Goal: Feedback & Contribution: Submit feedback/report problem

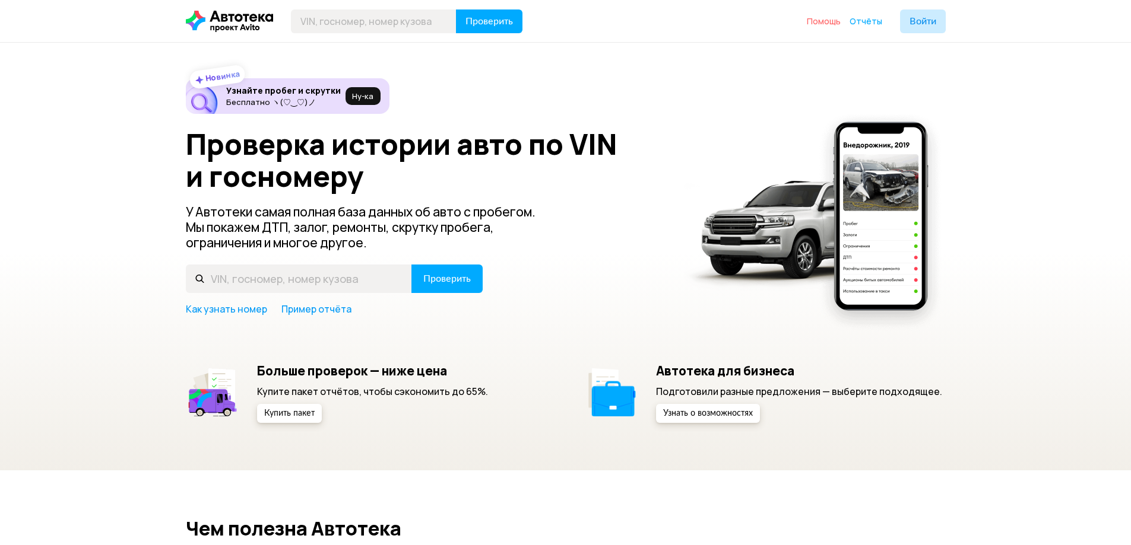
click at [836, 23] on span "Помощь" at bounding box center [824, 20] width 34 height 11
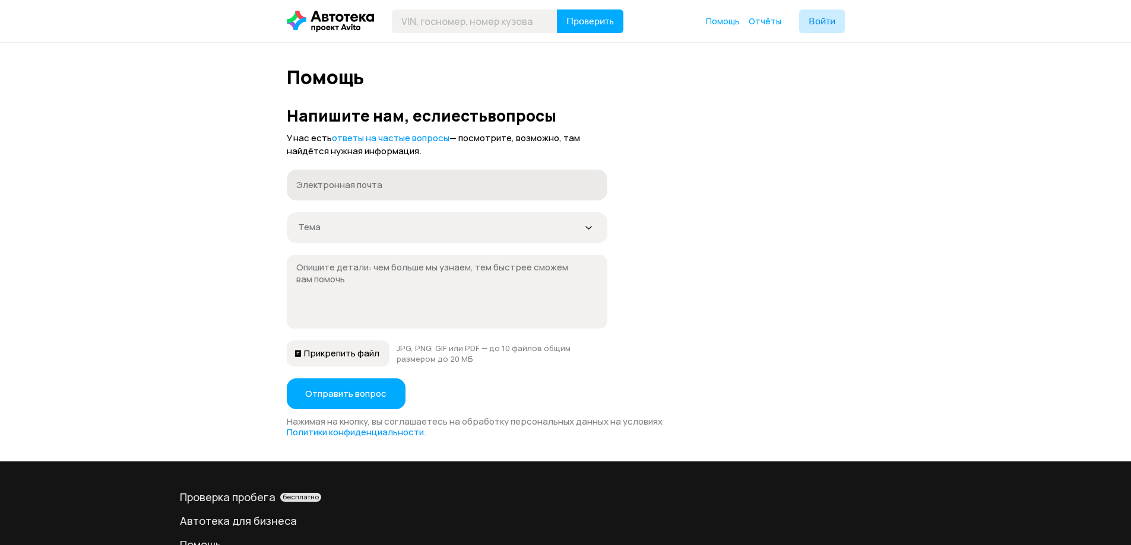
click at [343, 192] on label "Электронная почта" at bounding box center [447, 185] width 321 height 31
click at [343, 191] on input "Электронная почта" at bounding box center [447, 185] width 302 height 12
type input "xflati@yandex.ru"
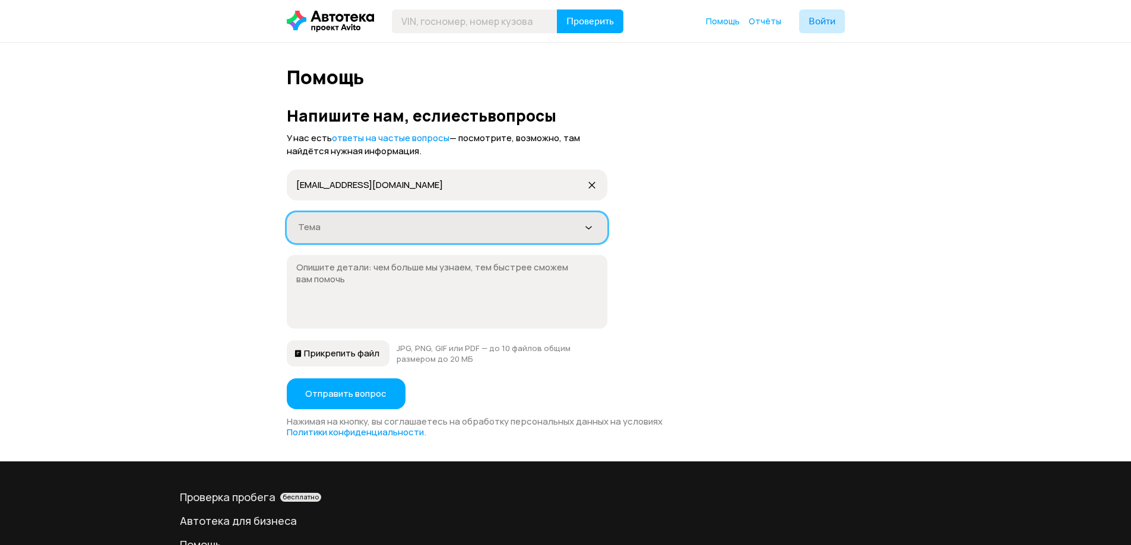
click at [370, 234] on div "Тема" at bounding box center [447, 227] width 321 height 31
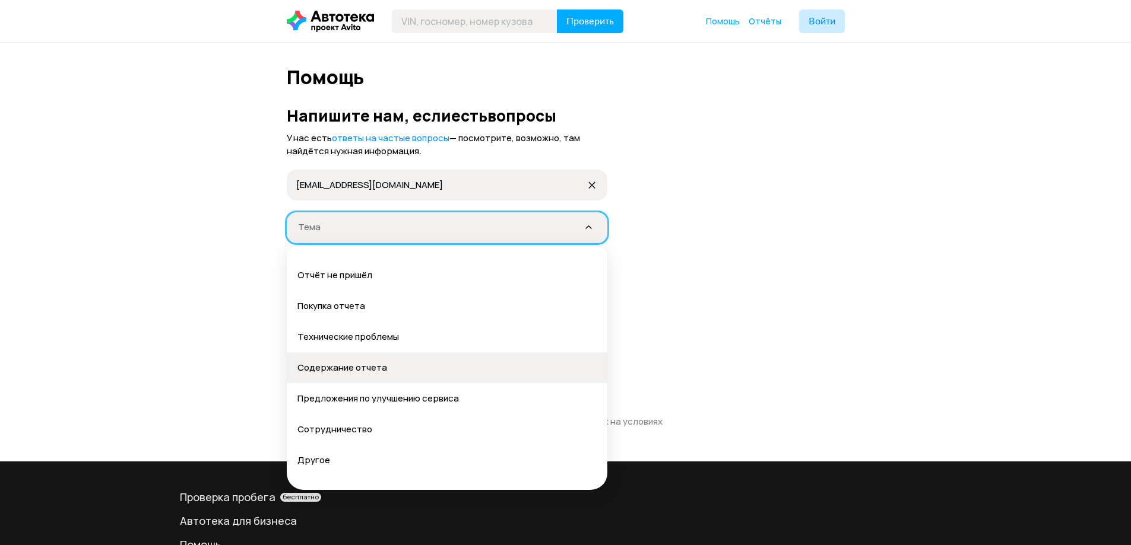
click at [372, 368] on div "Содержание отчета" at bounding box center [446, 368] width 299 height 12
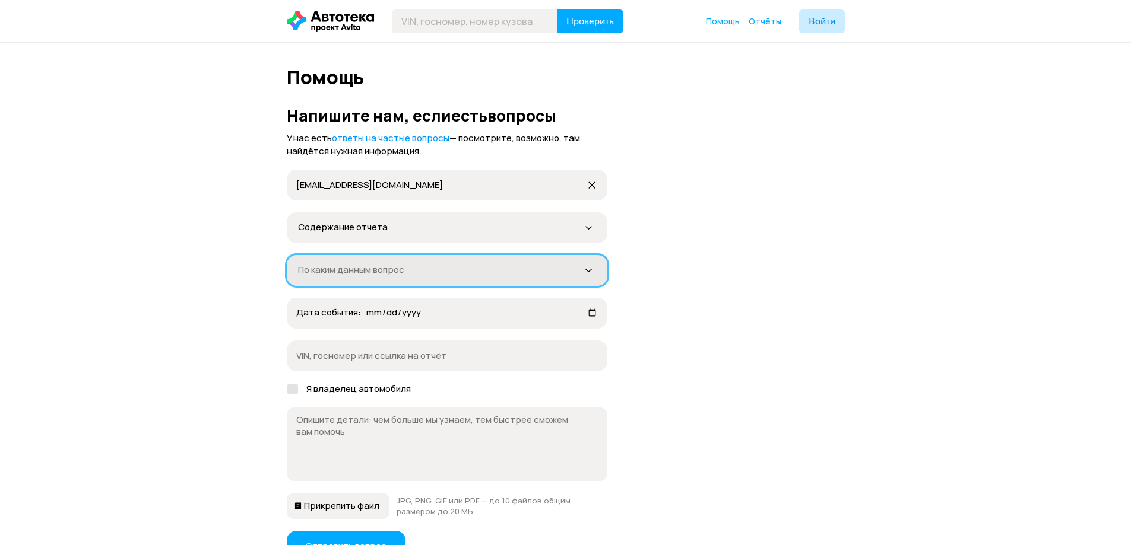
click at [332, 278] on div "По каким данным вопрос" at bounding box center [447, 270] width 321 height 31
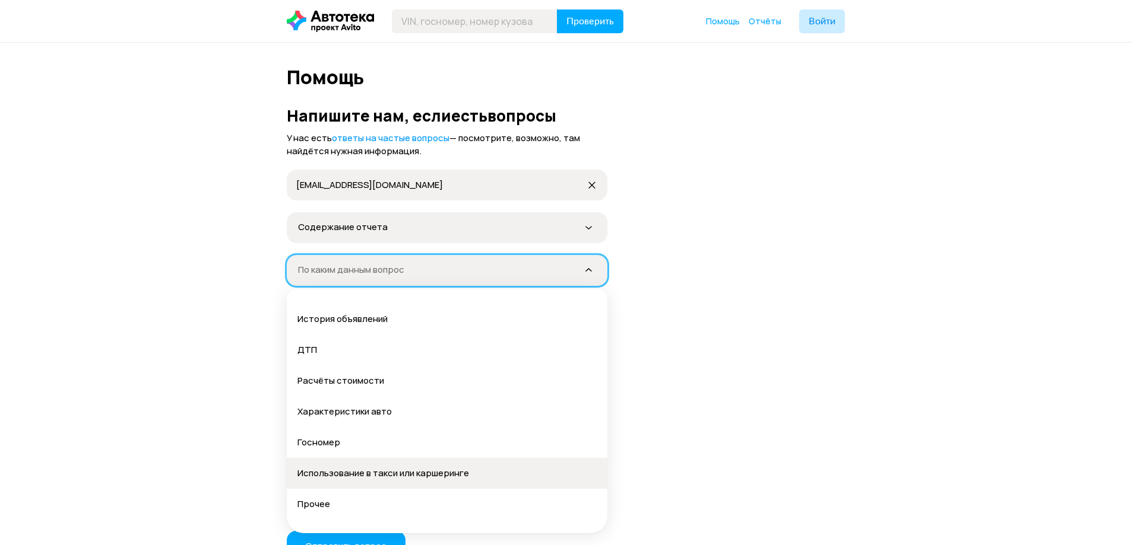
scroll to position [30, 0]
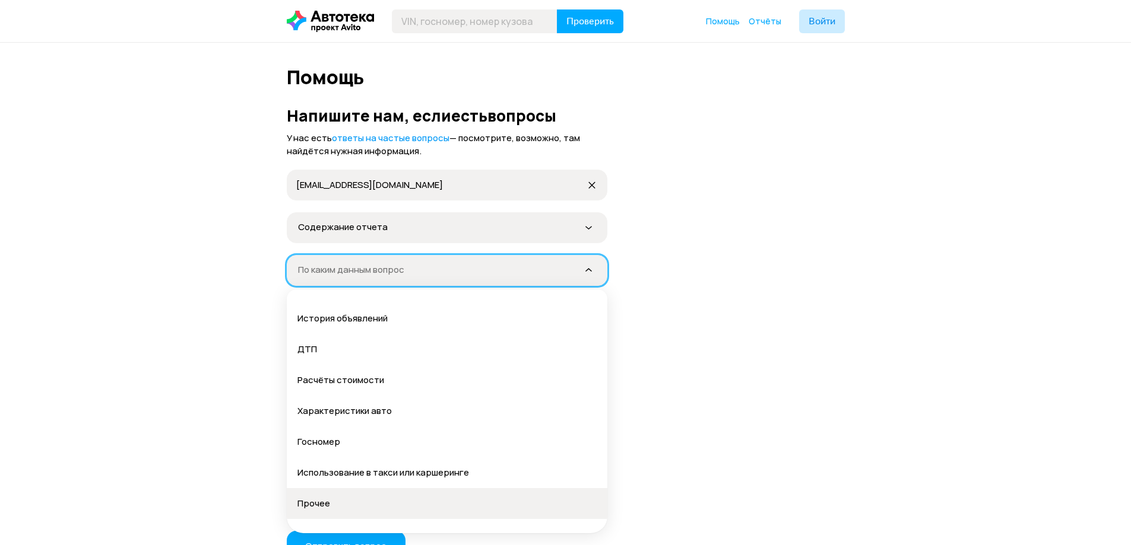
click at [323, 508] on div "Прочее" at bounding box center [446, 504] width 299 height 12
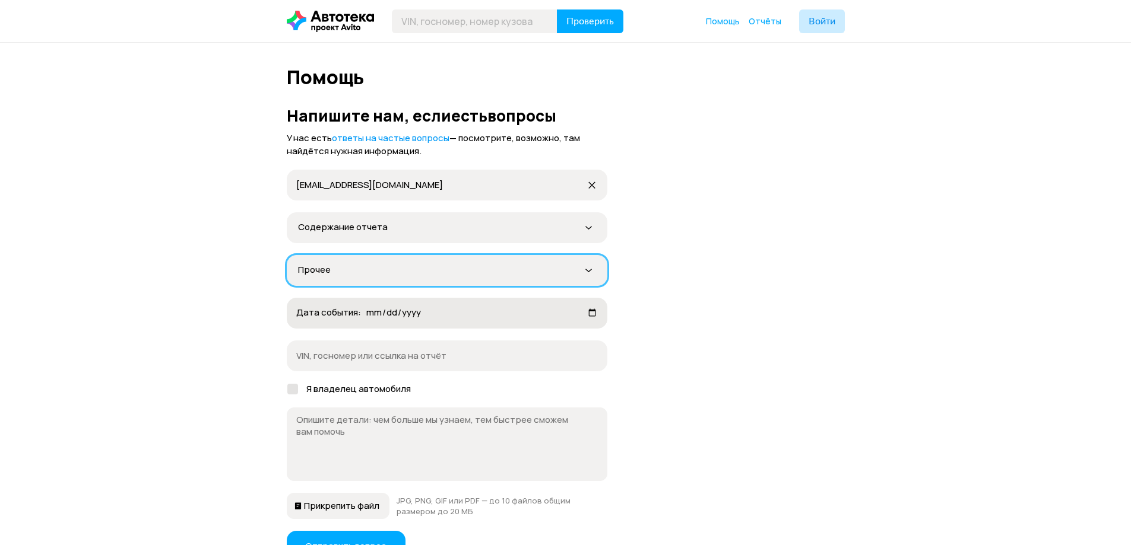
click at [380, 319] on label "Дата события: не указано" at bounding box center [447, 313] width 321 height 31
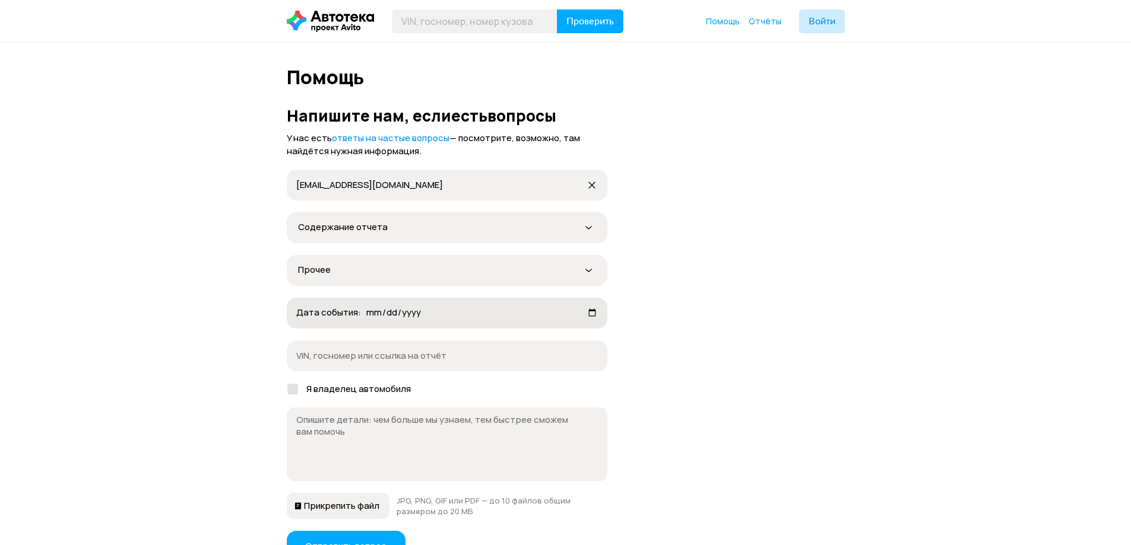
click at [380, 319] on input "Дата события: не указано" at bounding box center [482, 313] width 232 height 12
drag, startPoint x: 434, startPoint y: 314, endPoint x: 442, endPoint y: 315, distance: 8.3
click at [435, 314] on input "Дата события: не указано" at bounding box center [482, 313] width 232 height 12
click at [588, 310] on input "Дата события: не указано" at bounding box center [482, 313] width 232 height 12
type input "2025-10-01"
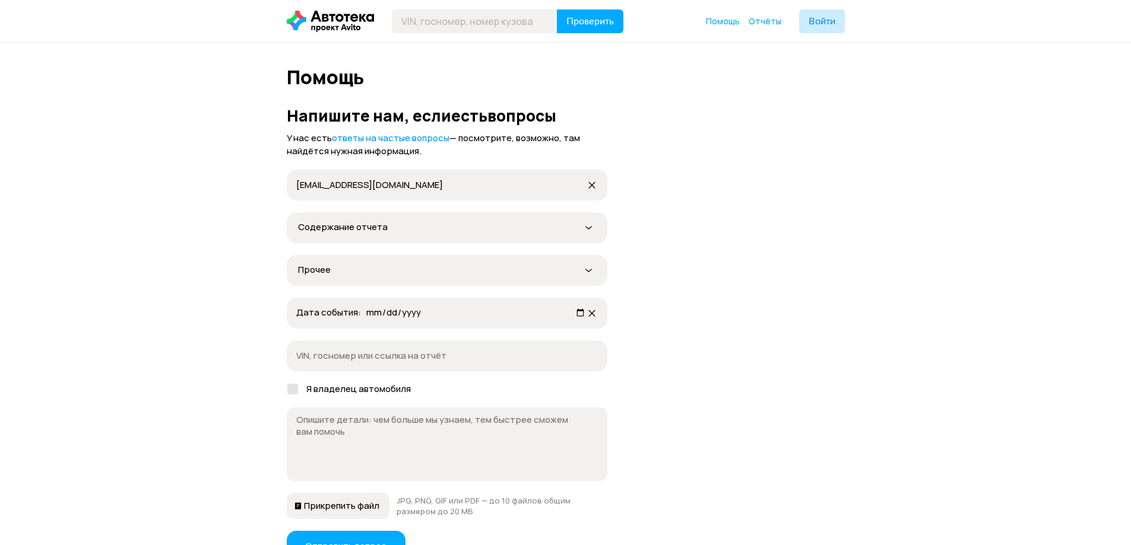
click at [338, 439] on textarea at bounding box center [439, 443] width 287 height 59
type textarea "D"
click at [413, 433] on textarea "В продолжении" at bounding box center [439, 443] width 287 height 59
paste textarea "66980078"
type textarea "В продолжении обращения 66980078."
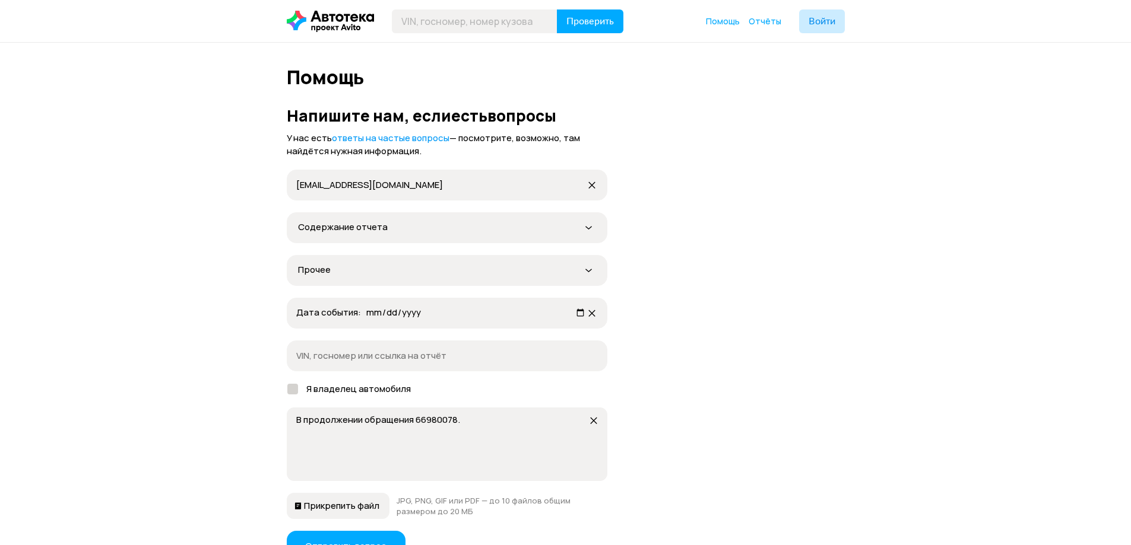
click at [288, 389] on div at bounding box center [292, 389] width 11 height 11
click at [288, 389] on input "Я владелец автомобиля" at bounding box center [291, 387] width 8 height 8
checkbox input "true"
click at [372, 356] on input "VIN, госномер или ссылка на отчёт" at bounding box center [447, 356] width 302 height 12
paste input "https://autoteka.ru/report/web/uuid/d408c216-eff2-4da1-9226-731baa461a07?fromSo…"
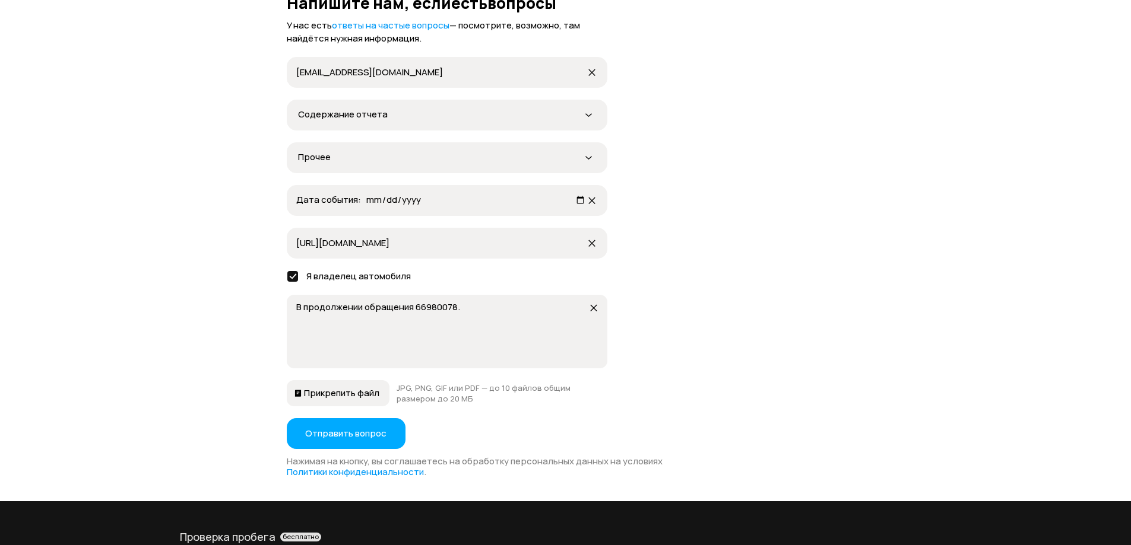
scroll to position [119, 0]
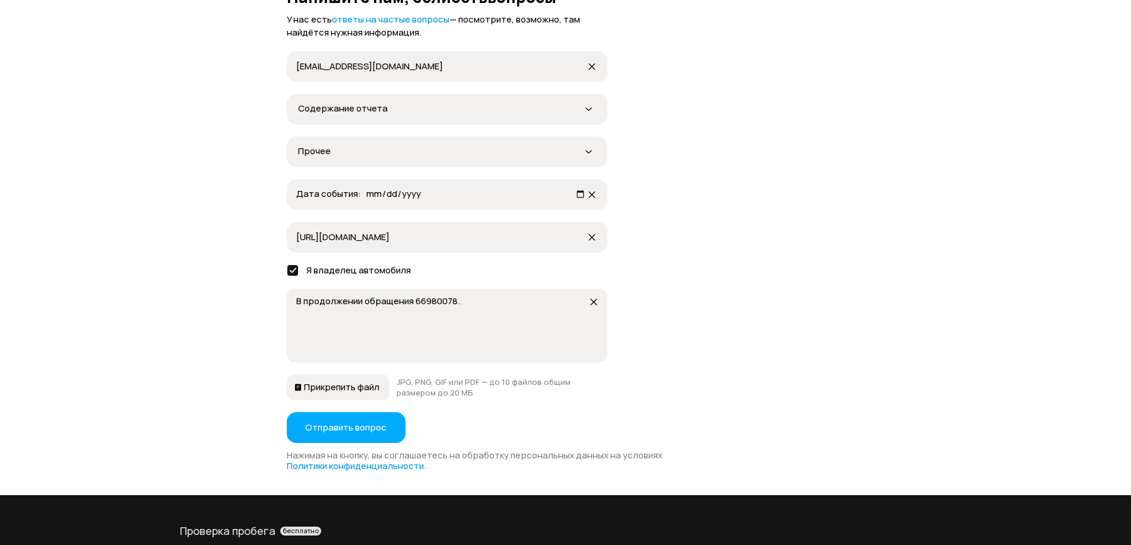
type input "https://autoteka.ru/report/web/uuid/d408c216-eff2-4da1-9226-731baa461a07?fromSo…"
click at [486, 300] on textarea "В продолжении обращения 66980078." at bounding box center [439, 325] width 287 height 59
click at [490, 303] on textarea "В продолжении обращения 66980078. Я правильно понимаю, что вы проверили это фот…" at bounding box center [439, 325] width 287 height 59
click at [485, 348] on textarea "В продолжении обращения 66980078. У меня в профиле оно не отображается. Я прави…" at bounding box center [439, 325] width 287 height 59
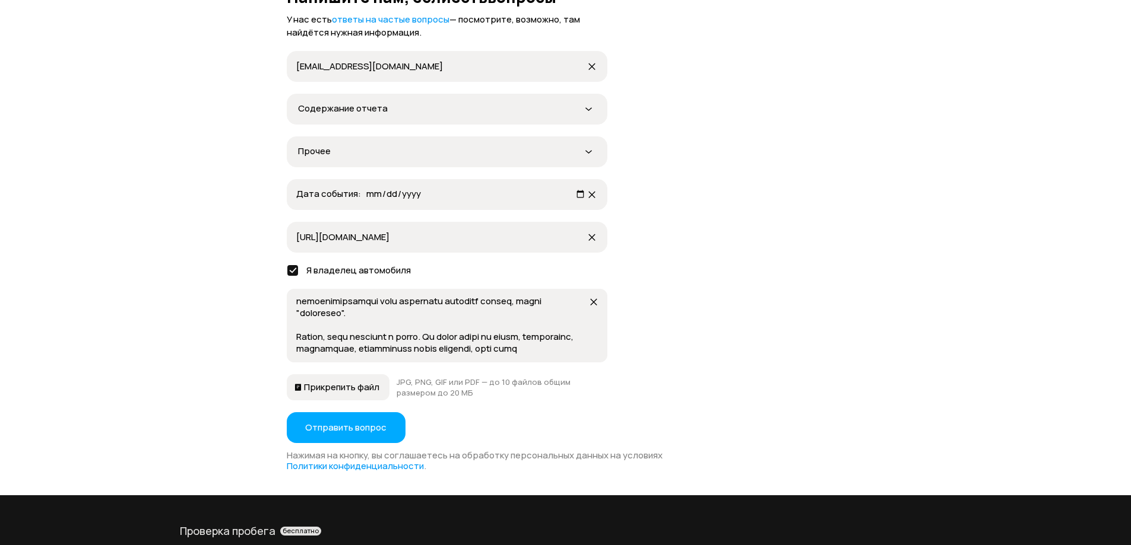
scroll to position [107, 0]
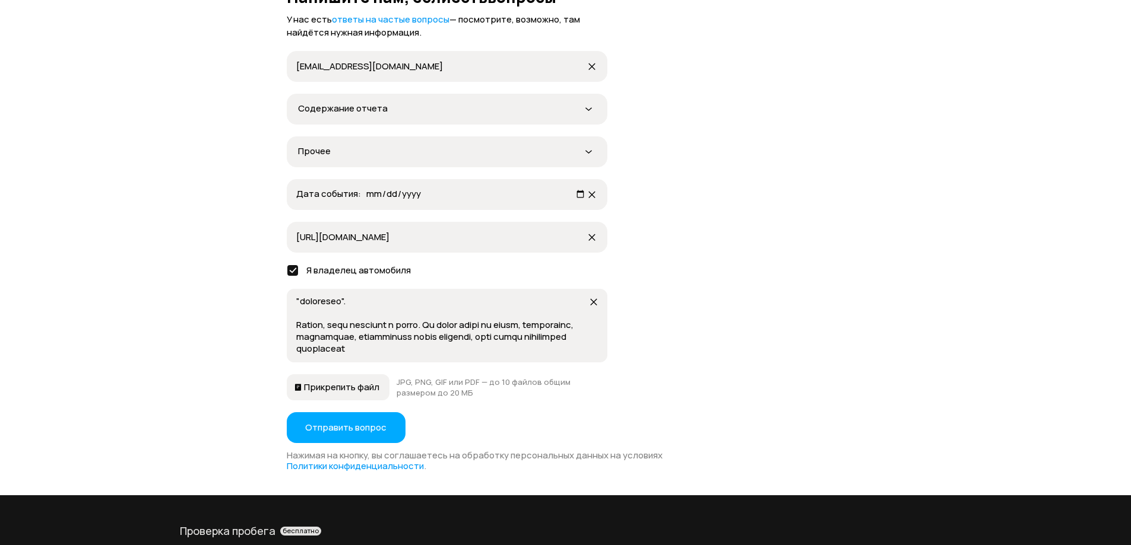
paste textarea "досудебная претензия"
drag, startPoint x: 476, startPoint y: 353, endPoint x: 429, endPoint y: 348, distance: 47.7
click at [429, 348] on textarea at bounding box center [439, 325] width 287 height 59
click at [479, 353] on textarea at bounding box center [439, 325] width 287 height 59
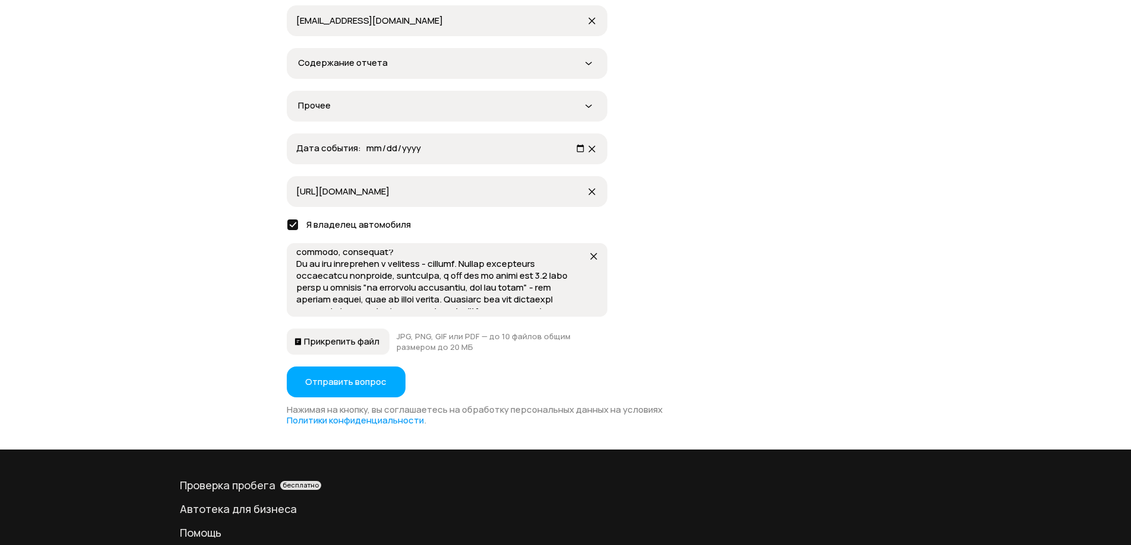
scroll to position [42, 0]
click at [392, 278] on textarea at bounding box center [439, 279] width 287 height 59
click at [319, 291] on textarea at bounding box center [439, 279] width 287 height 59
click at [452, 295] on textarea at bounding box center [439, 279] width 287 height 59
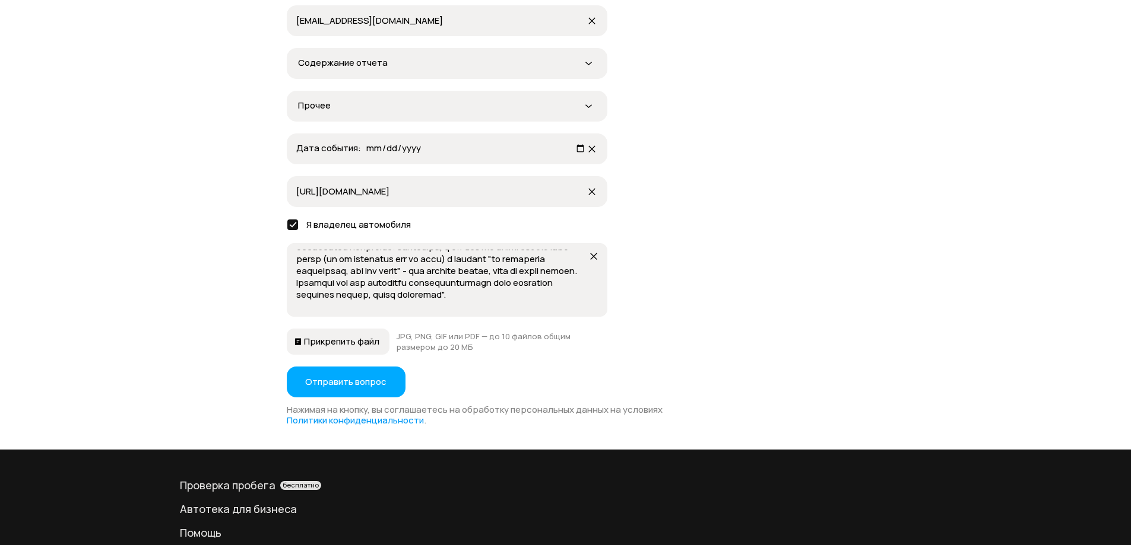
click at [494, 297] on textarea at bounding box center [439, 279] width 287 height 59
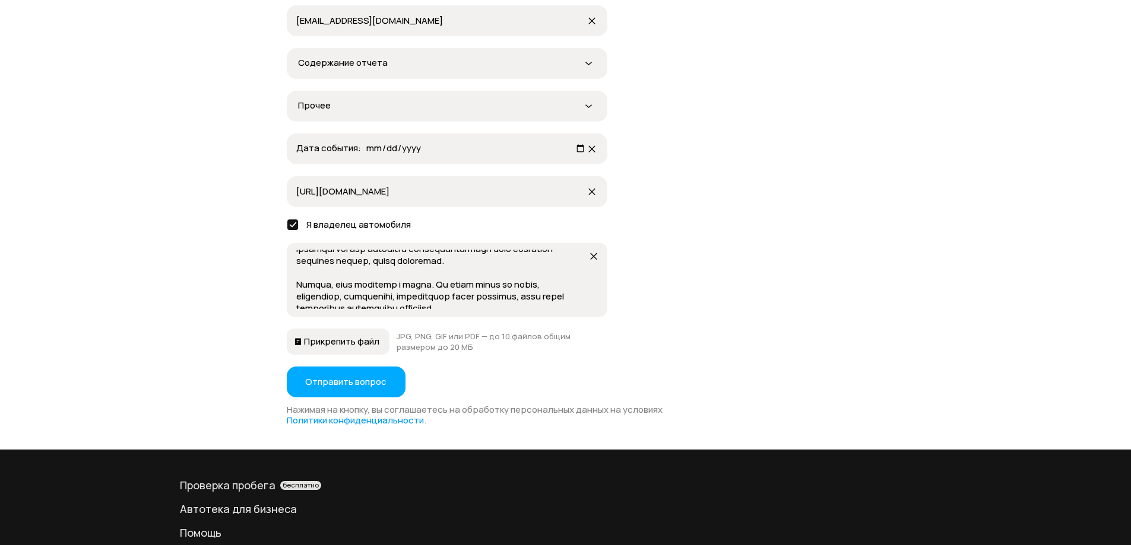
scroll to position [107, 0]
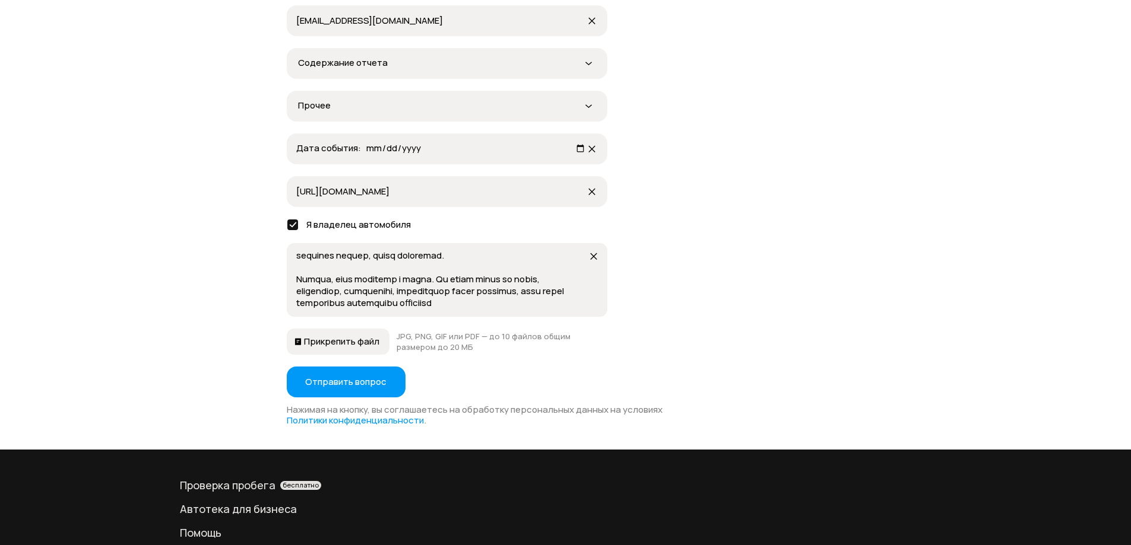
type textarea "В продолжении обращения 66980078. У меня в профиле оно не отображается. Я прави…"
click at [344, 388] on button "Отправить вопрос" at bounding box center [346, 382] width 119 height 31
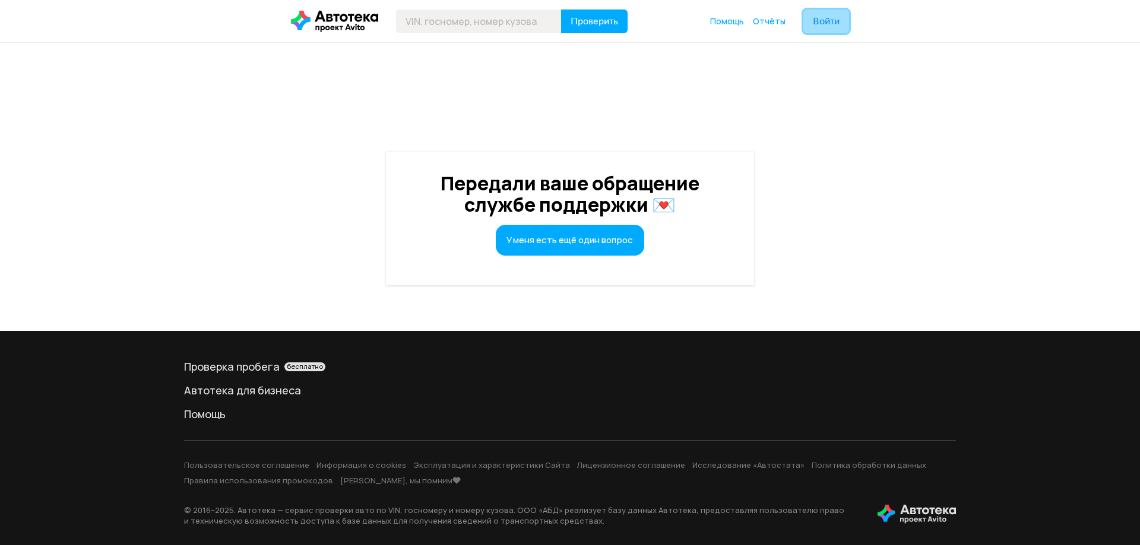
click at [818, 24] on span "Войти" at bounding box center [826, 21] width 27 height 9
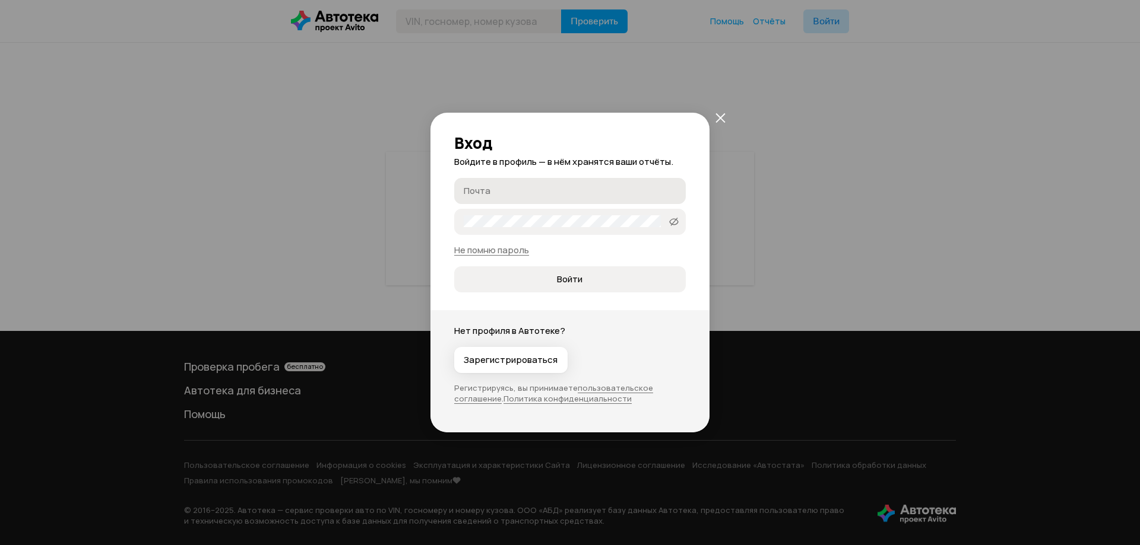
click at [540, 194] on input "Почта" at bounding box center [572, 191] width 216 height 12
type input "ч"
type input "xflati@yandex.ru"
click at [572, 281] on span "Войти" at bounding box center [570, 280] width 26 height 12
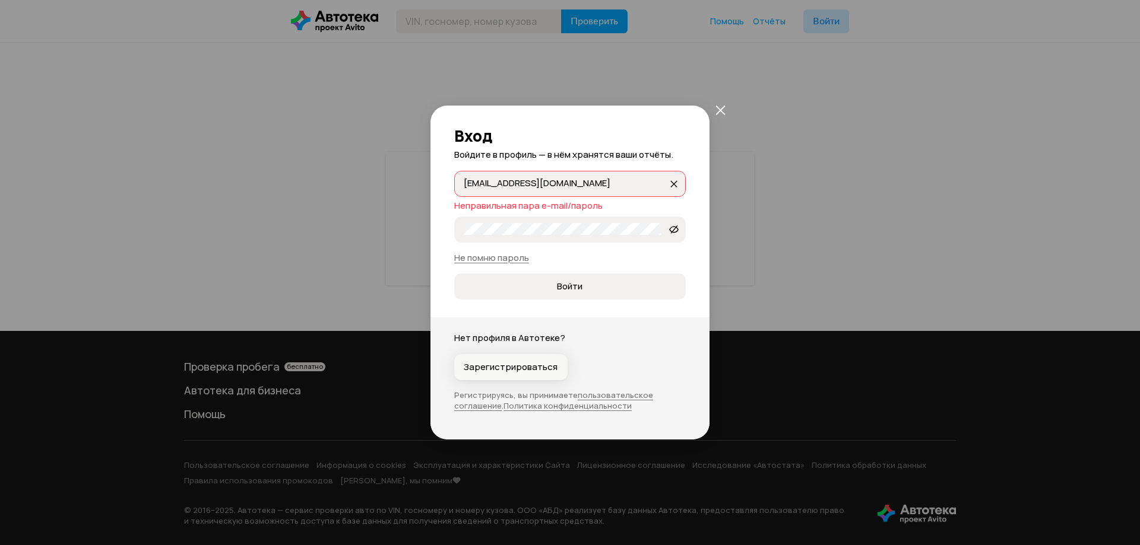
click at [528, 374] on button "Зарегистрироваться" at bounding box center [510, 367] width 113 height 26
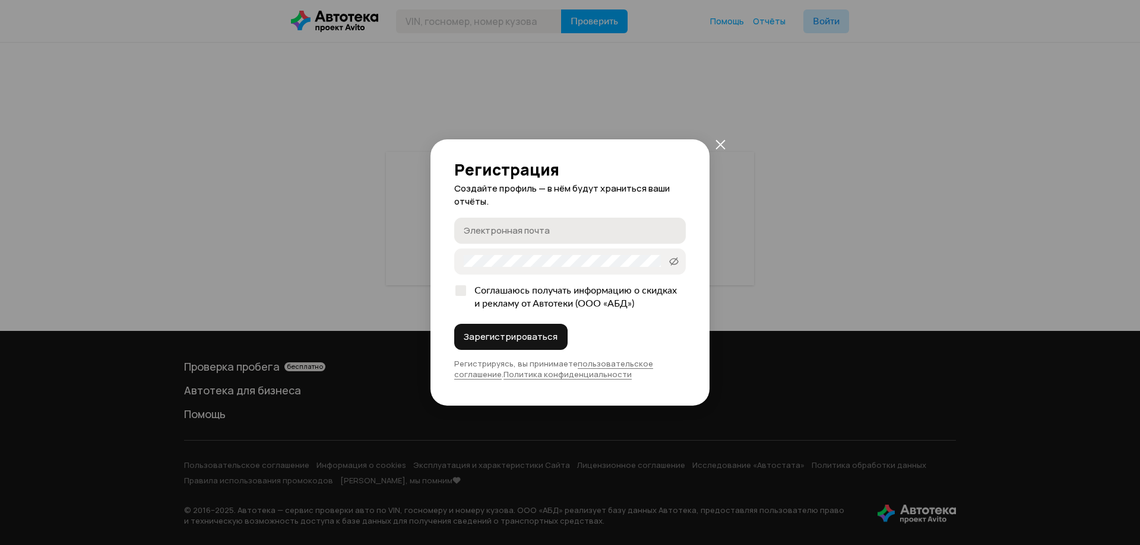
click at [532, 234] on input "Электронная почта" at bounding box center [572, 230] width 216 height 12
type input "xflati@yandex.ru"
click at [485, 331] on button "Зарегистрироваться" at bounding box center [510, 337] width 113 height 26
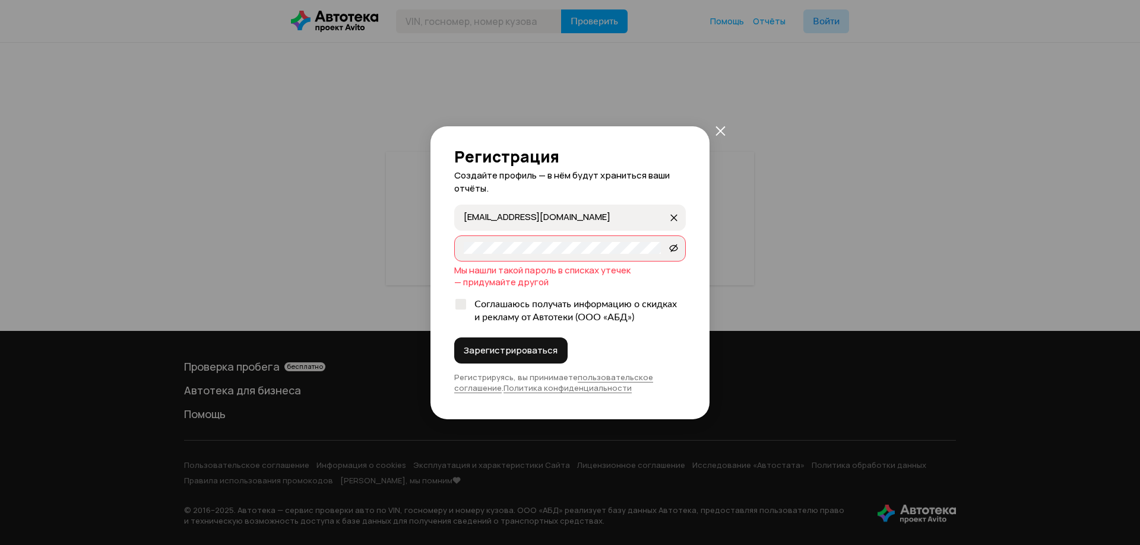
click at [538, 265] on div "Мы нашли такой пароль в списках утечек — придумайте другой" at bounding box center [569, 277] width 231 height 24
click at [536, 257] on label "Ytghjcnj21" at bounding box center [569, 249] width 231 height 26
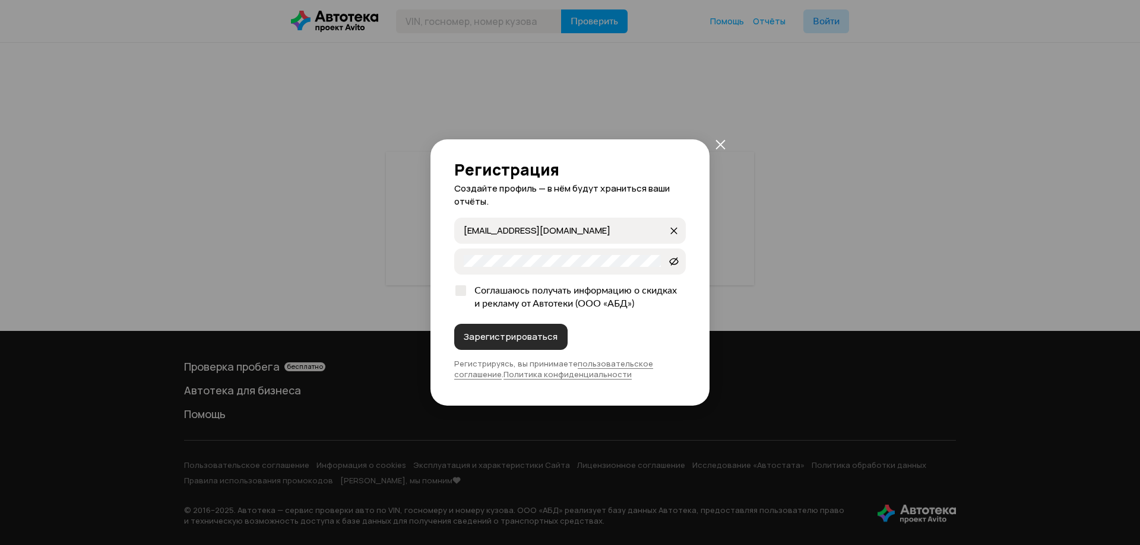
click at [521, 332] on span "Зарегистрироваться" at bounding box center [511, 337] width 94 height 12
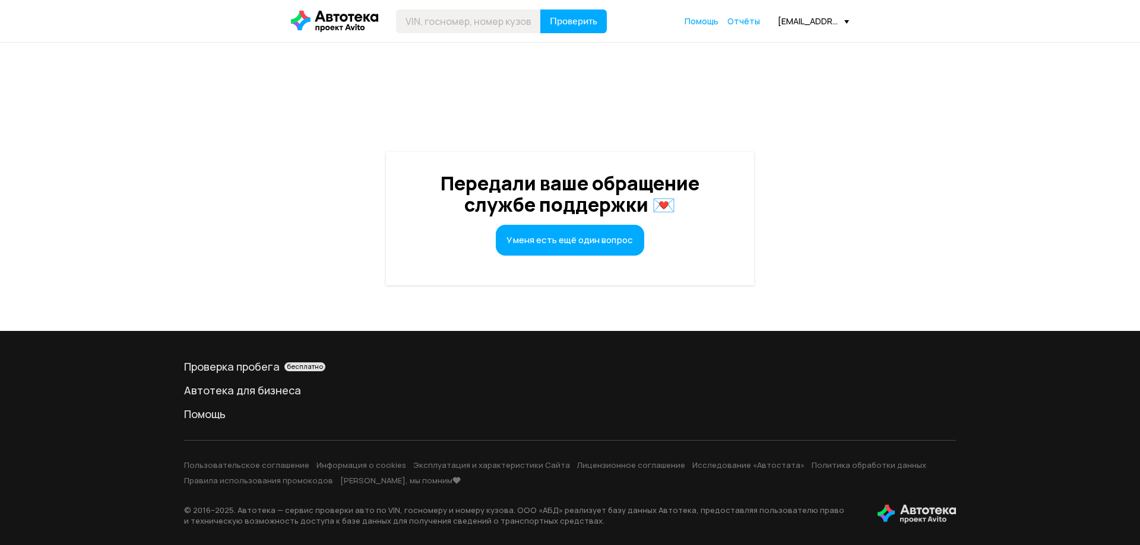
click at [827, 23] on div "xflati@yandex.ru" at bounding box center [813, 20] width 71 height 11
click at [684, 80] on div "Передали ваше обращение службе поддержки 💌 У меня есть ещё один вопрос" at bounding box center [570, 177] width 1140 height 269
click at [712, 24] on span "Помощь" at bounding box center [701, 20] width 34 height 11
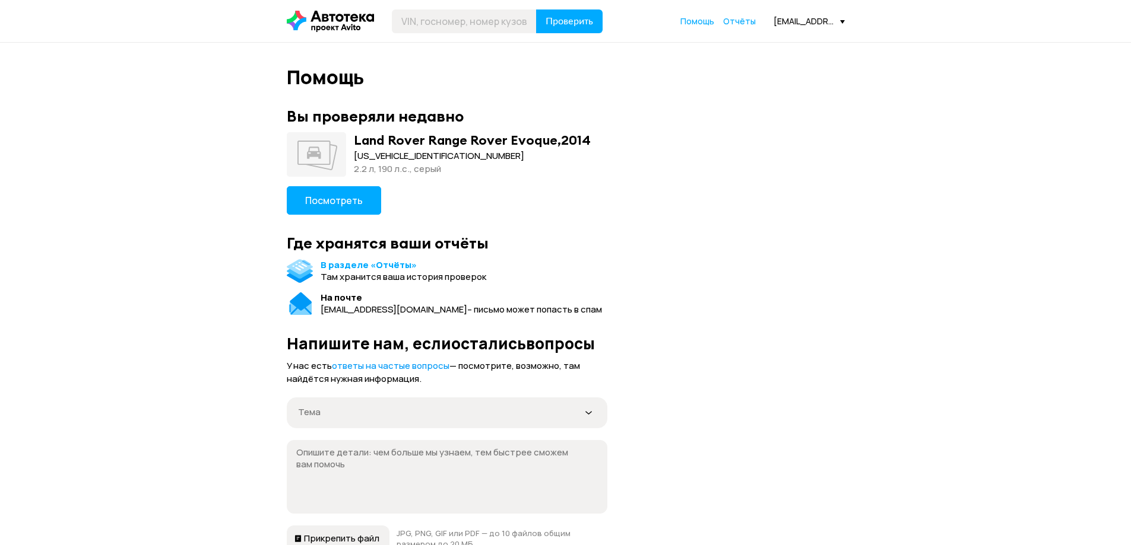
click at [341, 20] on icon at bounding box center [330, 21] width 87 height 21
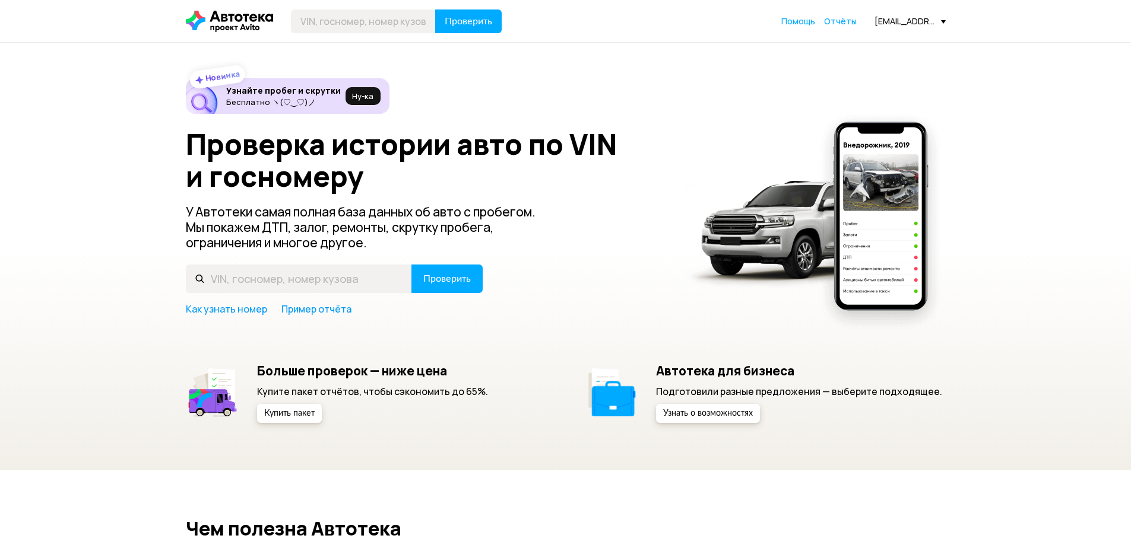
click at [923, 31] on div "Проверить Помощь Отчёты xflati@yandex.ru" at bounding box center [566, 21] width 772 height 24
click at [919, 26] on div "xflati@yandex.ru" at bounding box center [909, 20] width 71 height 11
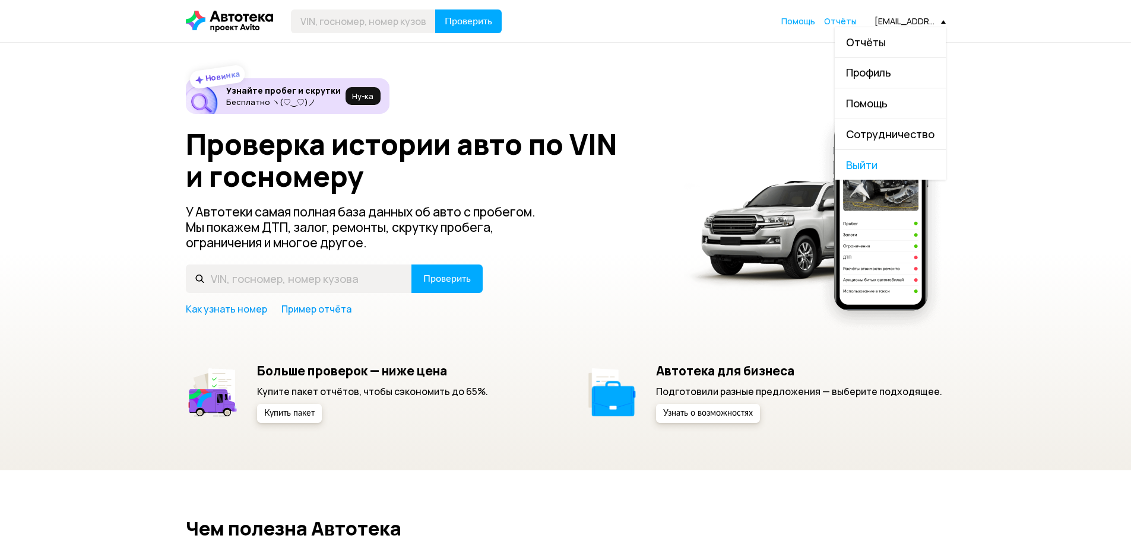
click at [576, 212] on div "Проверка истории авто по VIN и госномеру У Автотеки самая полная база данных об…" at bounding box center [566, 222] width 760 height 188
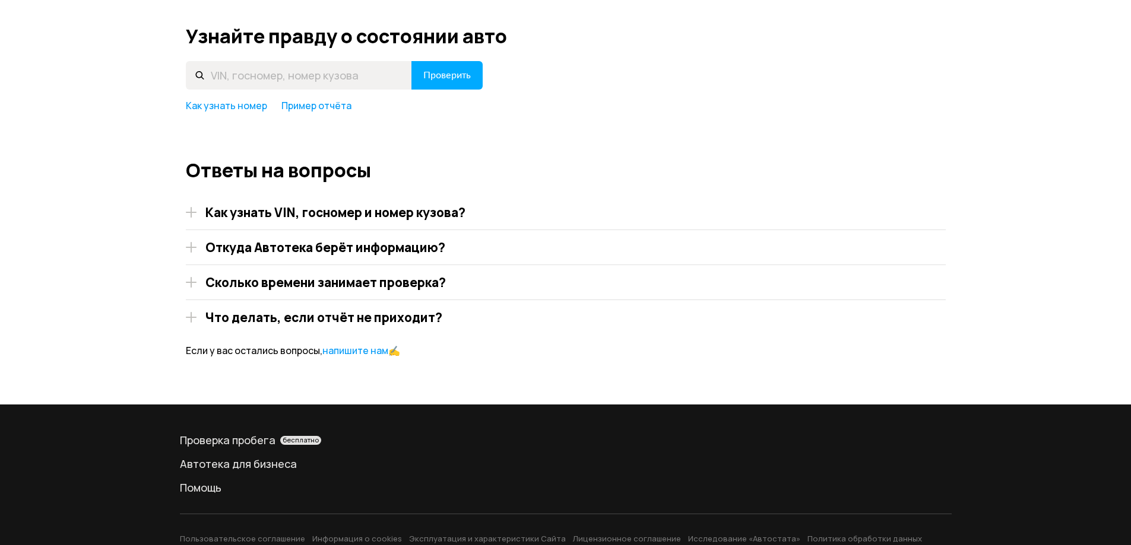
scroll to position [1759, 0]
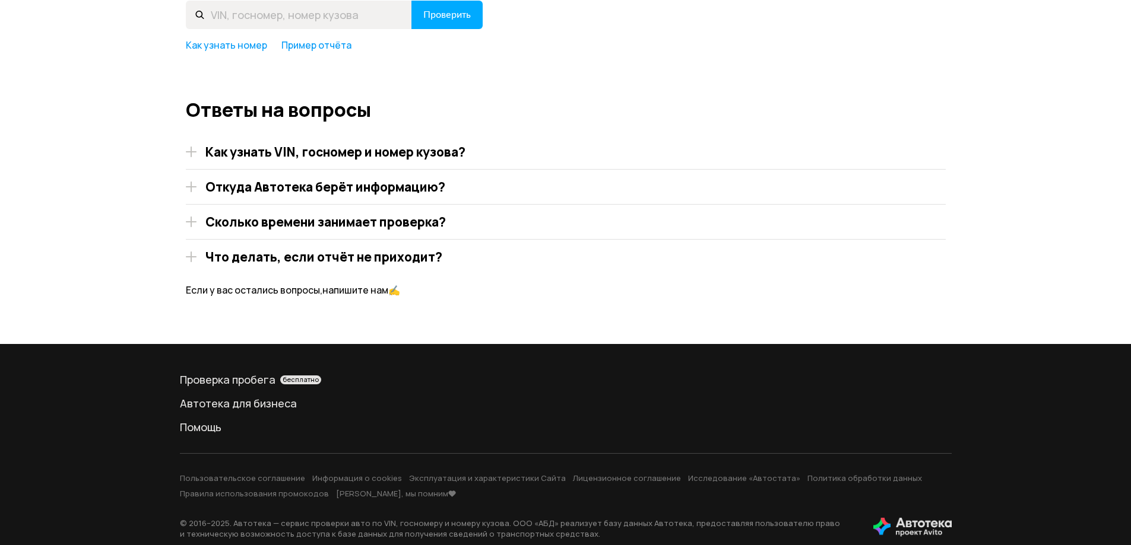
click at [338, 284] on link "напишите нам" at bounding box center [355, 290] width 66 height 13
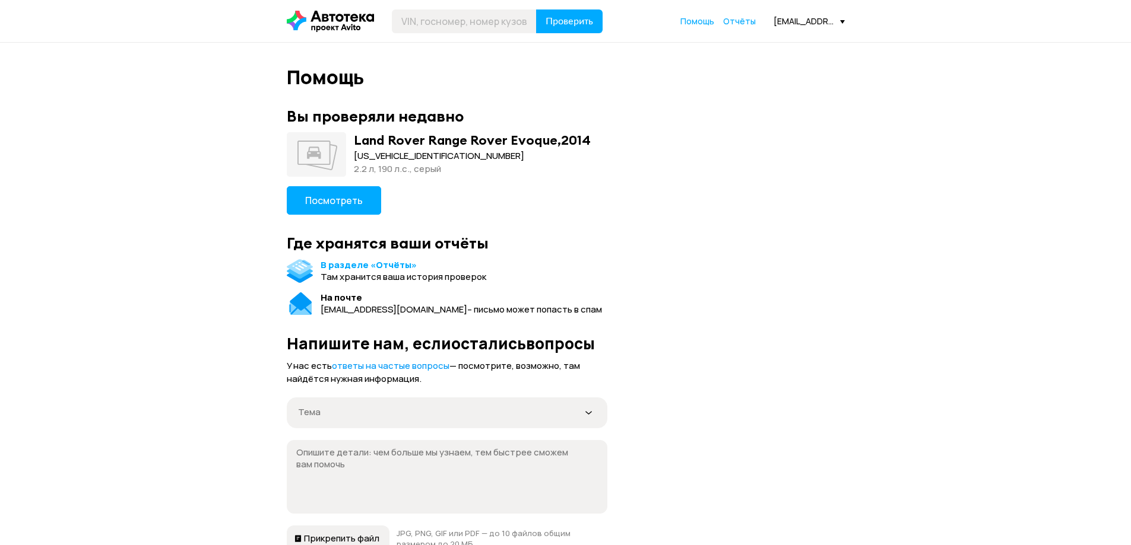
click at [327, 23] on icon at bounding box center [330, 21] width 87 height 21
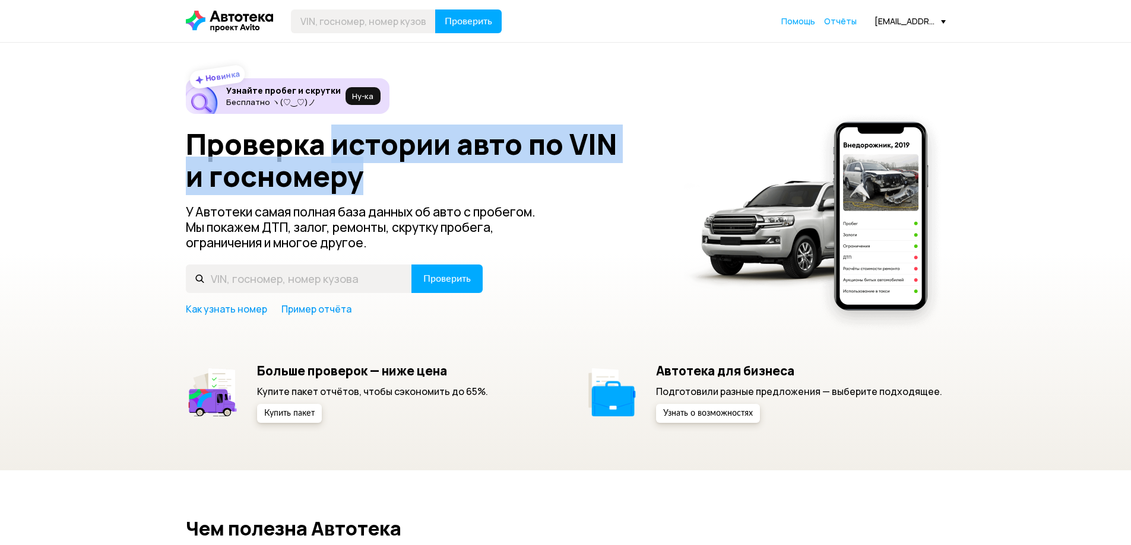
drag, startPoint x: 363, startPoint y: 184, endPoint x: 340, endPoint y: 152, distance: 39.5
click at [340, 152] on h1 "Проверка истории авто по VIN и госномеру" at bounding box center [427, 160] width 483 height 64
click at [377, 179] on h1 "Проверка истории авто по VIN и госномеру" at bounding box center [427, 160] width 483 height 64
click at [364, 177] on h1 "Проверка истории авто по VIN и госномеру" at bounding box center [427, 160] width 483 height 64
click at [363, 180] on h1 "Проверка истории авто по VIN и госномеру" at bounding box center [427, 160] width 483 height 64
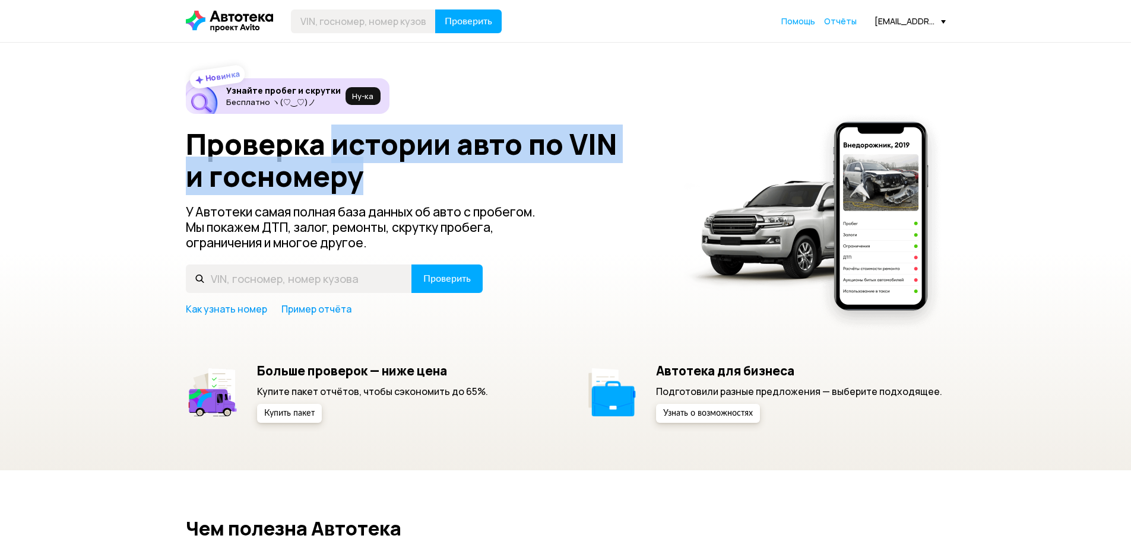
click at [359, 180] on h1 "Проверка истории авто по VIN и госномеру" at bounding box center [427, 160] width 483 height 64
drag, startPoint x: 336, startPoint y: 152, endPoint x: 361, endPoint y: 173, distance: 32.5
click at [361, 173] on h1 "Проверка истории авто по VIN и госномеру" at bounding box center [427, 160] width 483 height 64
click at [361, 175] on h1 "Проверка истории авто по VIN и госномеру" at bounding box center [427, 160] width 483 height 64
click at [361, 184] on h1 "Проверка истории авто по VIN и госномеру" at bounding box center [427, 160] width 483 height 64
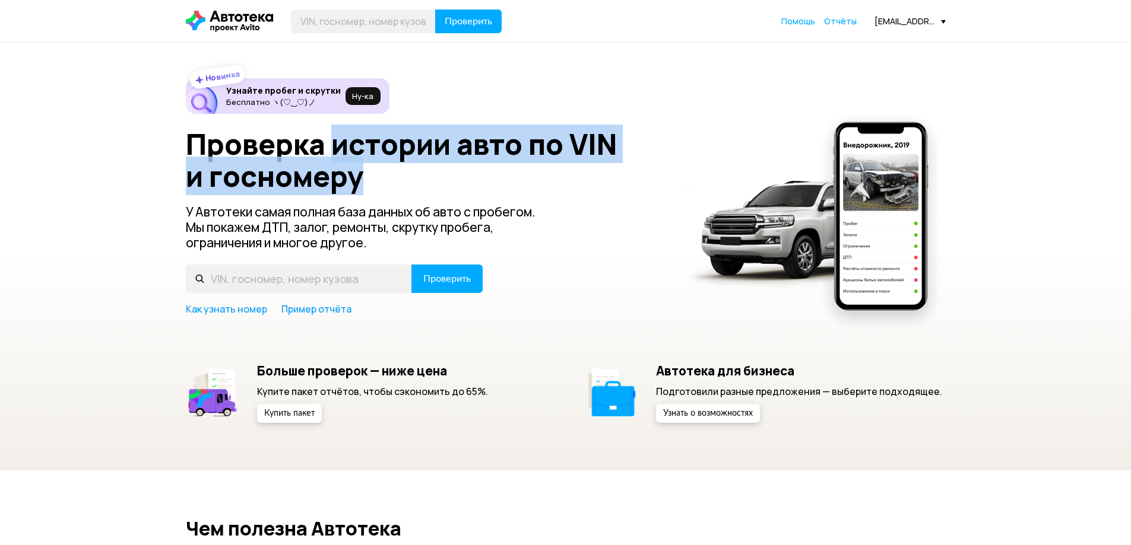
drag, startPoint x: 358, startPoint y: 180, endPoint x: 334, endPoint y: 153, distance: 35.7
click at [334, 153] on h1 "Проверка истории авто по VIN и госномеру" at bounding box center [427, 160] width 483 height 64
click at [334, 145] on h1 "Проверка истории авто по VIN и госномеру" at bounding box center [427, 160] width 483 height 64
click at [341, 158] on h1 "Проверка истории авто по VIN и госномеру" at bounding box center [427, 160] width 483 height 64
click at [354, 176] on h1 "Проверка истории авто по VIN и госномеру" at bounding box center [427, 160] width 483 height 64
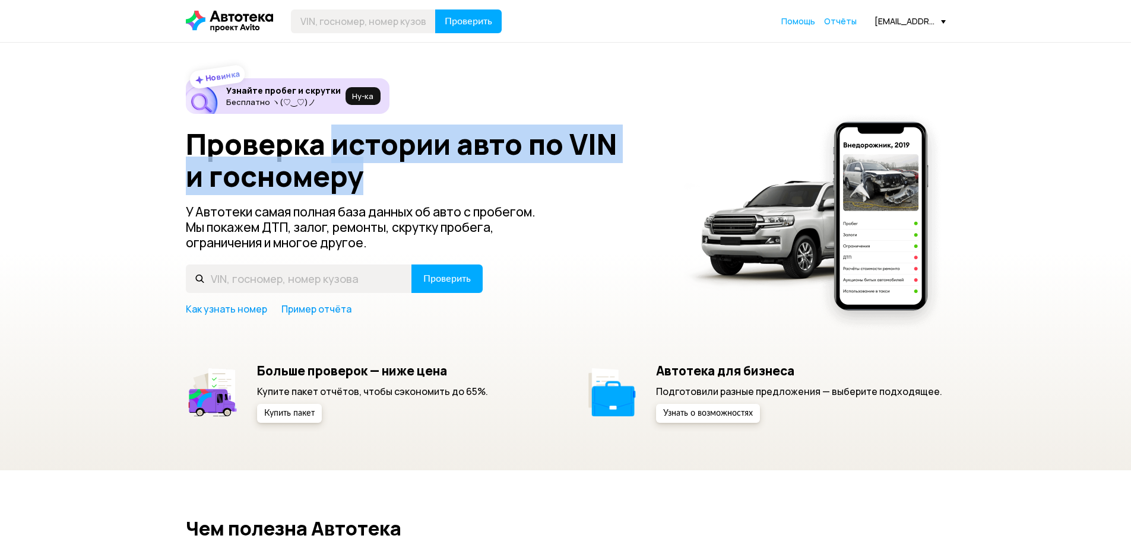
click at [364, 177] on h1 "Проверка истории авто по VIN и госномеру" at bounding box center [427, 160] width 483 height 64
drag, startPoint x: 360, startPoint y: 184, endPoint x: 333, endPoint y: 157, distance: 38.2
click at [333, 157] on h1 "Проверка истории авто по VIN и госномеру" at bounding box center [427, 160] width 483 height 64
click at [373, 141] on h1 "Проверка истории авто по VIN и госномеру" at bounding box center [427, 160] width 483 height 64
